Goal: Transaction & Acquisition: Purchase product/service

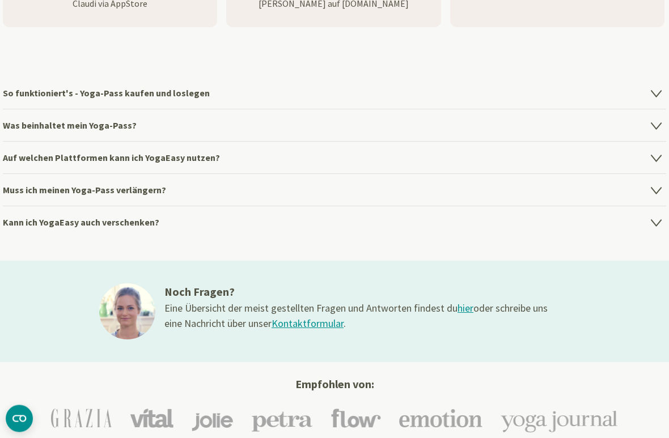
scroll to position [1606, 0]
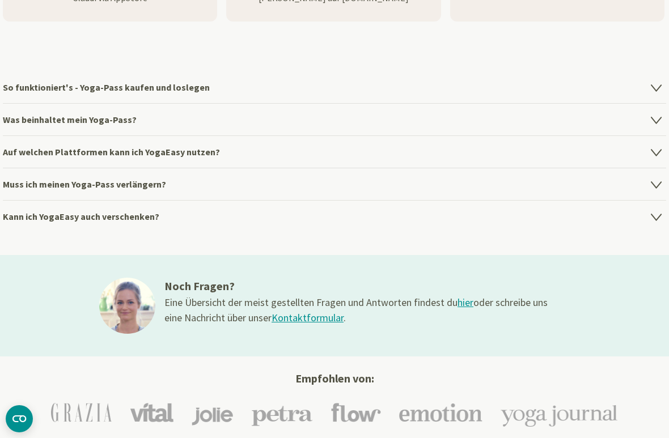
click at [51, 91] on h4 "So funktioniert's - Yoga-Pass kaufen und loslegen" at bounding box center [334, 87] width 663 height 32
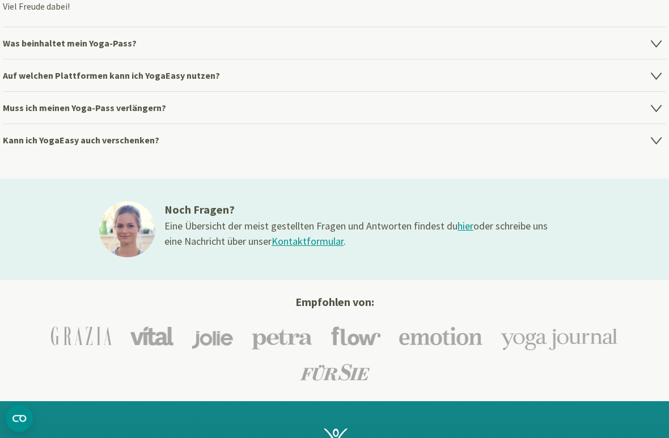
scroll to position [1773, 0]
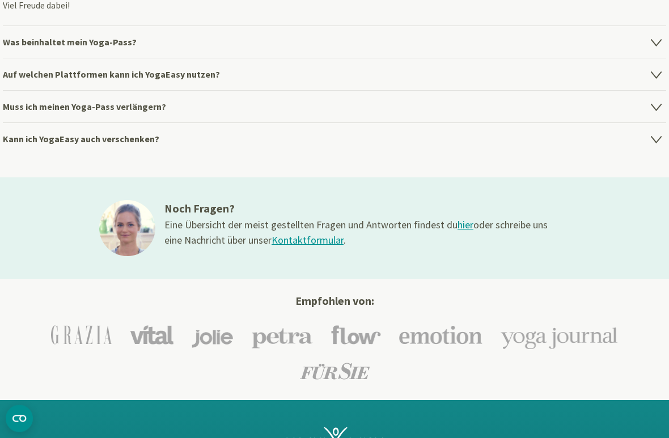
click at [61, 107] on h4 "Muss ich meinen Yoga-Pass verlängern?" at bounding box center [334, 107] width 663 height 32
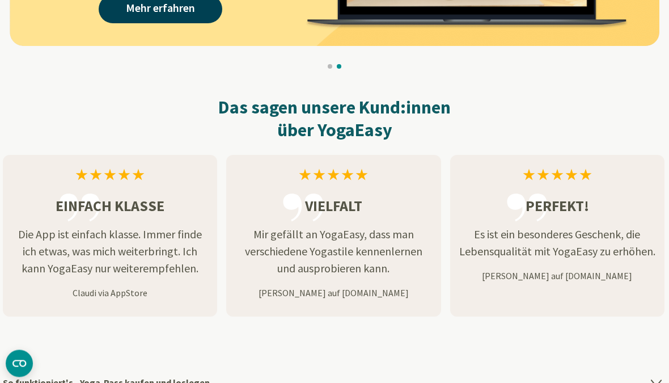
scroll to position [1285, 0]
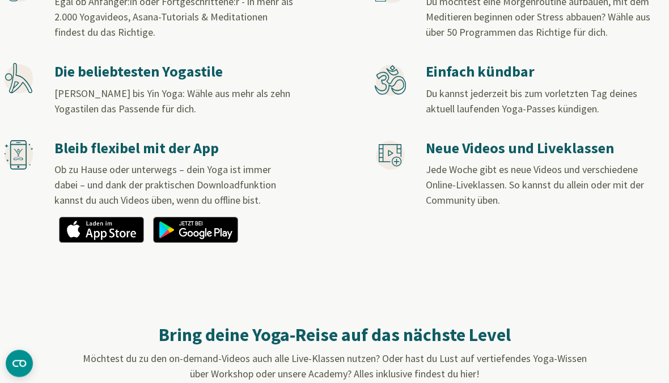
scroll to position [728, 0]
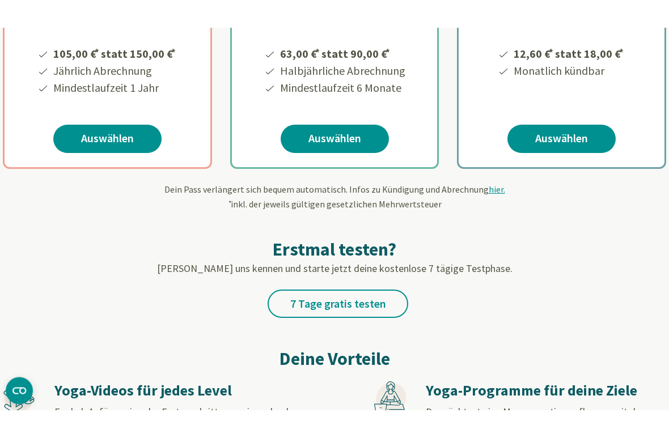
scroll to position [351, 0]
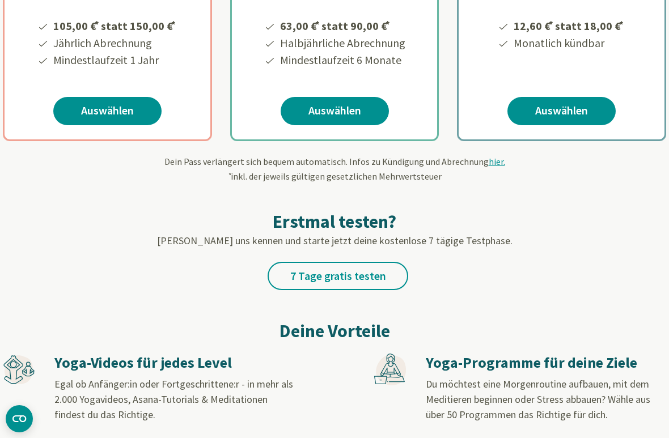
click at [97, 114] on link "Auswählen" at bounding box center [107, 111] width 108 height 28
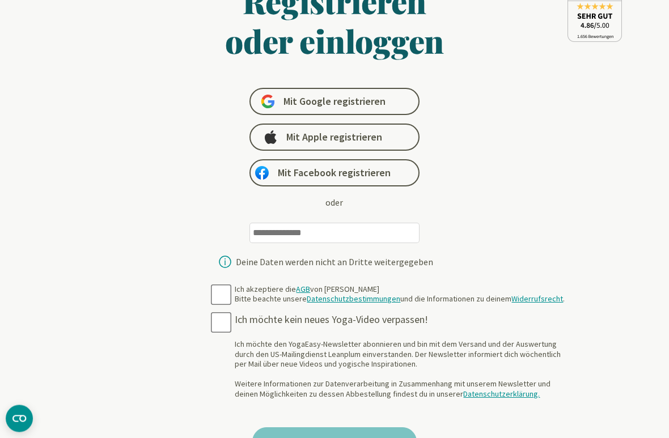
scroll to position [88, 0]
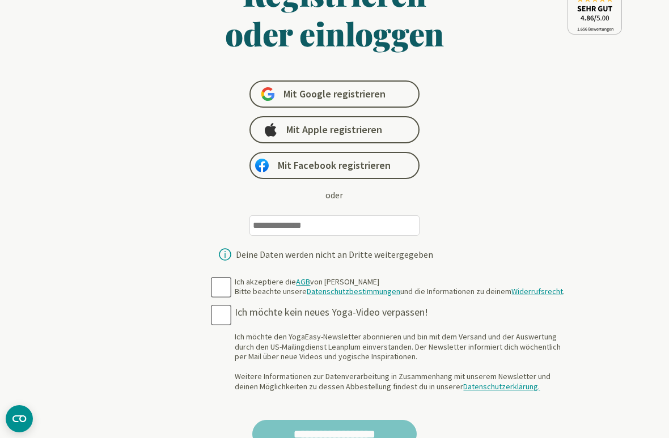
click at [266, 226] on input "email" at bounding box center [334, 225] width 170 height 20
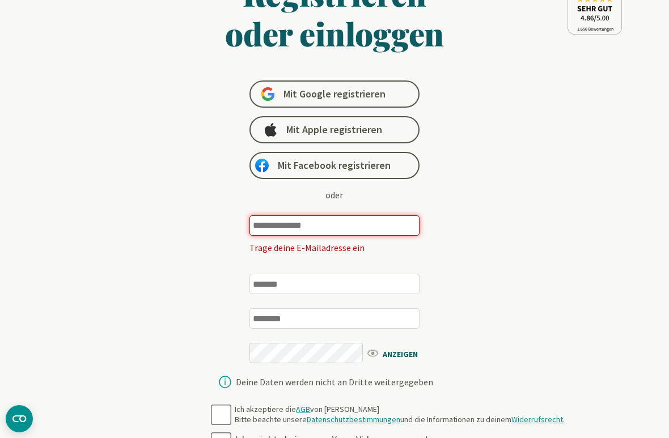
type input "**********"
type input "*********"
type input "*******"
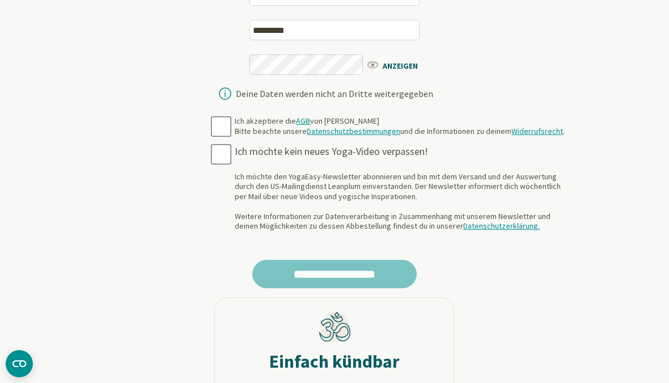
scroll to position [376, 0]
click at [264, 66] on div "ANZEIGEN" at bounding box center [334, 72] width 170 height 35
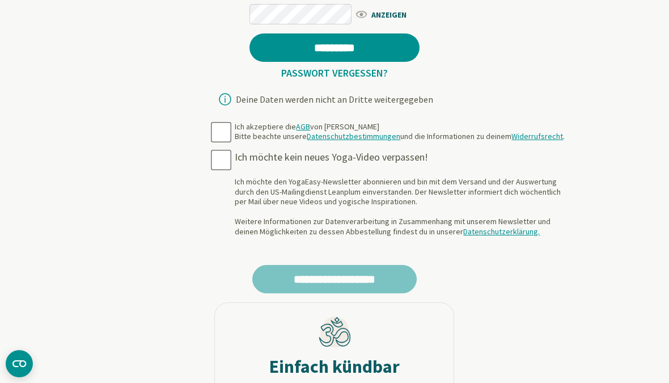
click at [389, 12] on span "ANZEIGEN" at bounding box center [386, 14] width 65 height 14
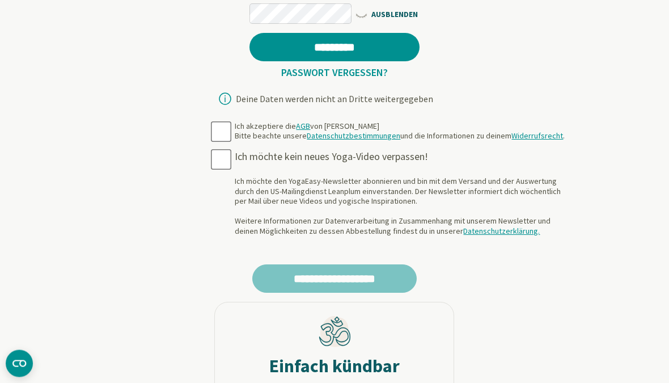
click at [394, 45] on input "*********" at bounding box center [334, 47] width 170 height 28
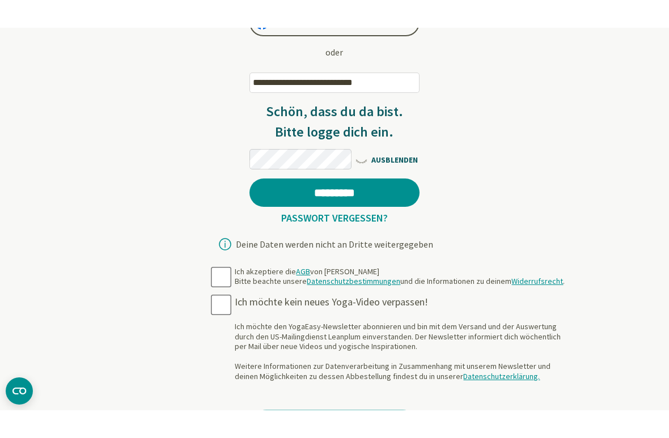
scroll to position [258, 0]
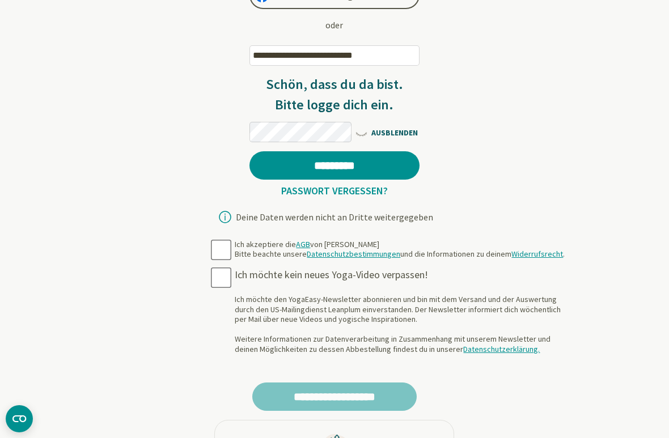
click at [612, 9] on div "**********" at bounding box center [334, 209] width 663 height 935
click at [401, 164] on input "*********" at bounding box center [334, 165] width 170 height 28
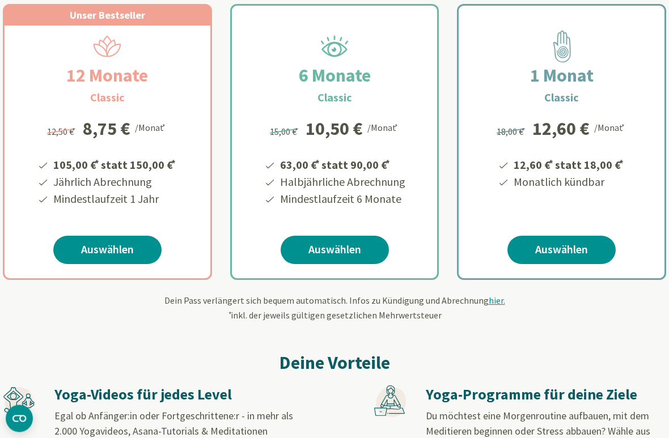
scroll to position [234, 0]
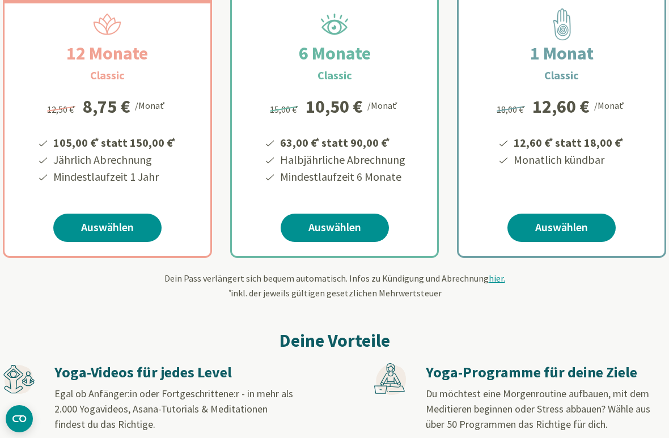
click at [114, 225] on link "Auswählen" at bounding box center [107, 228] width 108 height 28
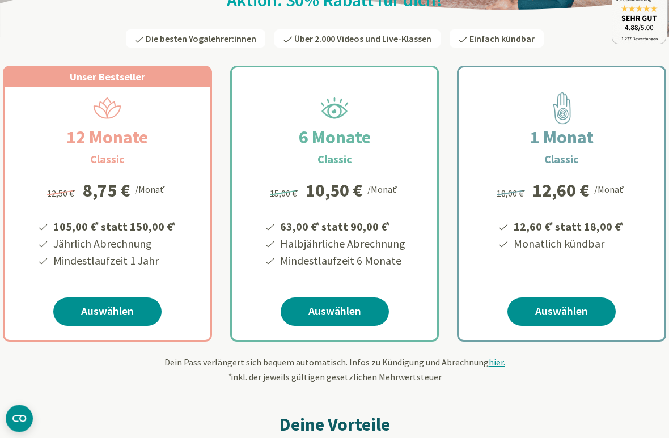
scroll to position [150, 0]
click at [57, 129] on h2 "12 Monate" at bounding box center [107, 137] width 136 height 27
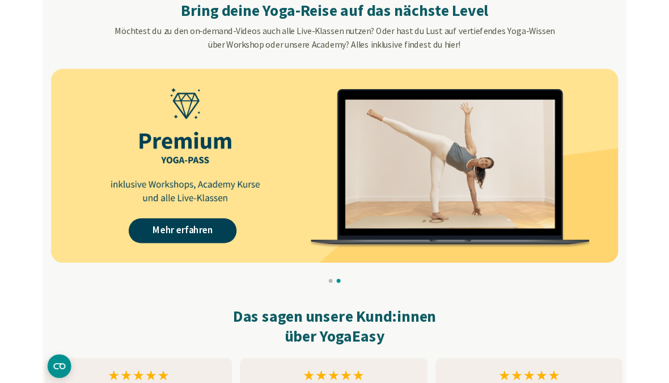
scroll to position [939, 0]
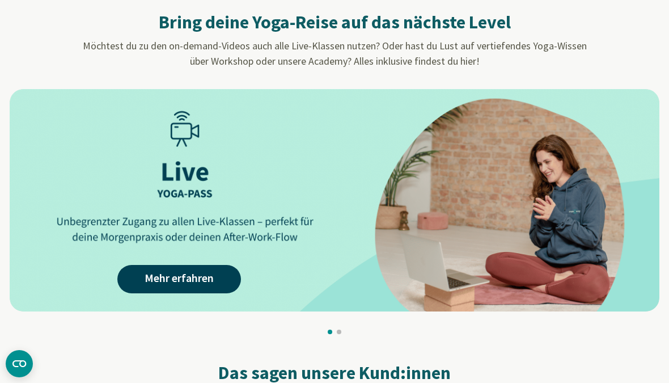
click at [172, 279] on link "Mehr erfahren" at bounding box center [179, 279] width 124 height 28
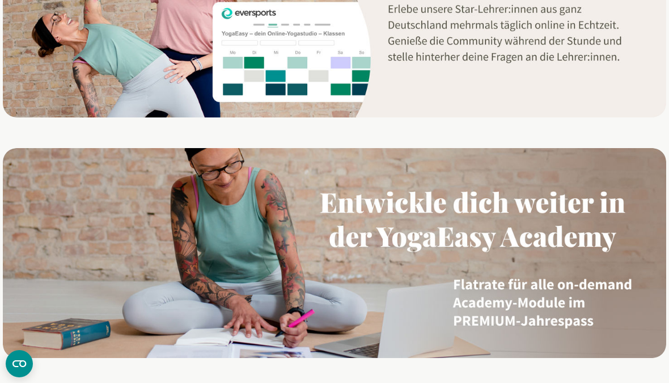
scroll to position [1012, 0]
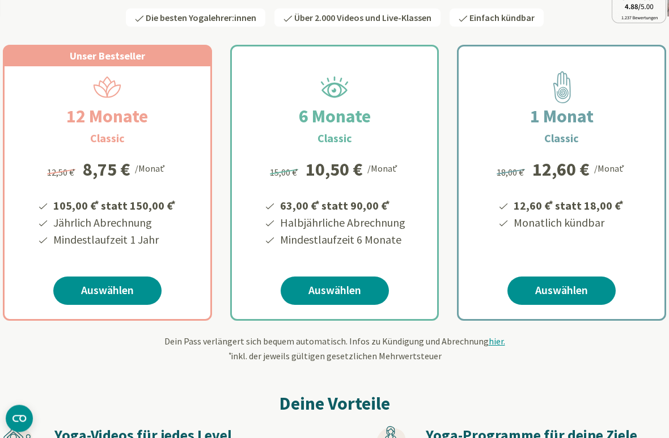
scroll to position [171, 0]
click at [78, 73] on div "12 Monate Classic 105,00 € * statt 150,00 € * Jährlich Abrechnung Mindestlaufze…" at bounding box center [108, 202] width 206 height 273
click at [121, 219] on li "Jährlich Abrechnung" at bounding box center [115, 222] width 126 height 17
click at [116, 300] on link "Auswählen" at bounding box center [107, 291] width 108 height 28
